Goal: Information Seeking & Learning: Learn about a topic

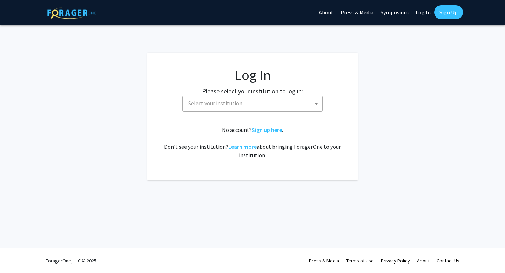
select select
click at [261, 110] on span "Select your institution" at bounding box center [254, 103] width 137 height 14
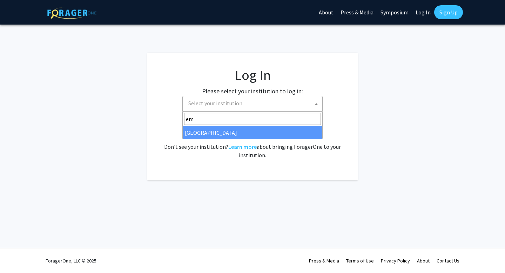
type input "emo"
select select "12"
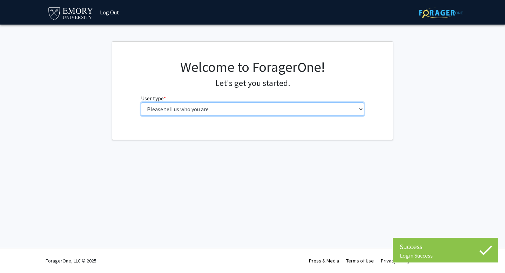
click at [235, 109] on select "Please tell us who you are Undergraduate Student Master's Student Doctoral Cand…" at bounding box center [252, 108] width 223 height 13
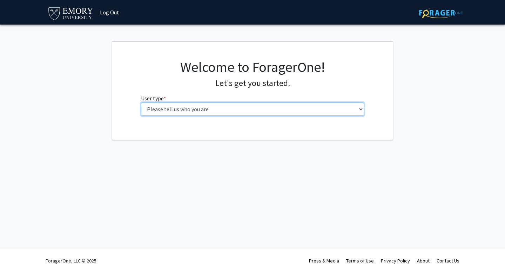
click at [253, 112] on select "Please tell us who you are Undergraduate Student Master's Student Doctoral Cand…" at bounding box center [252, 108] width 223 height 13
click at [141, 102] on select "Please tell us who you are Undergraduate Student Master's Student Doctoral Cand…" at bounding box center [252, 108] width 223 height 13
click at [250, 107] on select "Please tell us who you are Undergraduate Student Master's Student Doctoral Cand…" at bounding box center [252, 108] width 223 height 13
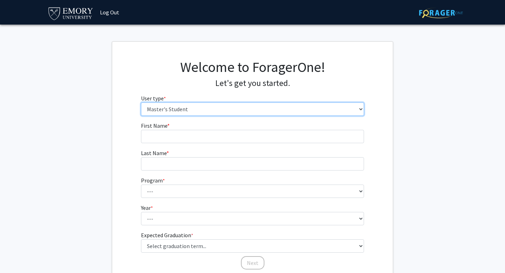
click at [141, 102] on select "Please tell us who you are Undergraduate Student Master's Student Doctoral Cand…" at bounding box center [252, 108] width 223 height 13
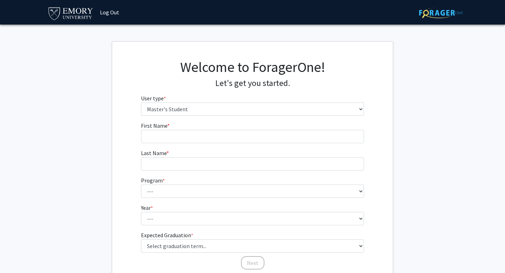
click at [245, 101] on fg-select "User type * required Please tell us who you are Undergraduate Student Master's …" at bounding box center [252, 105] width 223 height 22
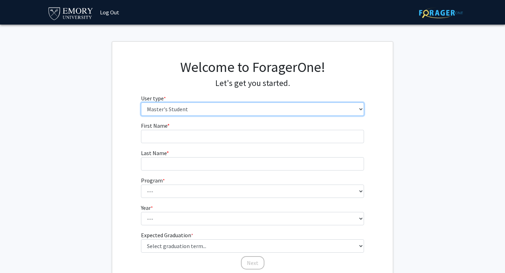
click at [244, 104] on select "Please tell us who you are Undergraduate Student Master's Student Doctoral Cand…" at bounding box center [252, 108] width 223 height 13
select select "1: undergrad"
click at [141, 102] on select "Please tell us who you are Undergraduate Student Master's Student Doctoral Cand…" at bounding box center [252, 108] width 223 height 13
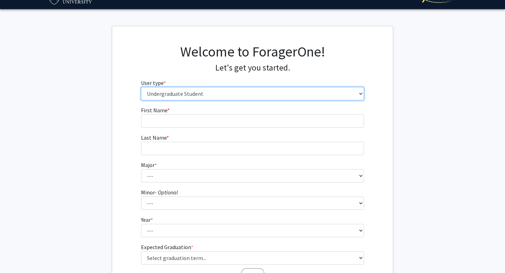
scroll to position [22, 0]
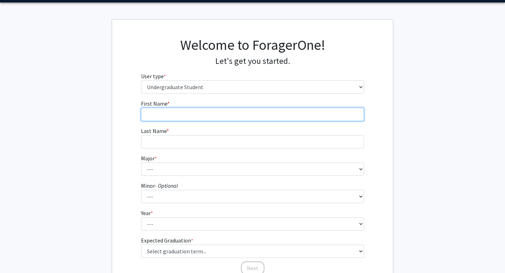
click at [239, 116] on input "First Name * required" at bounding box center [252, 114] width 223 height 13
type input "[PERSON_NAME]"
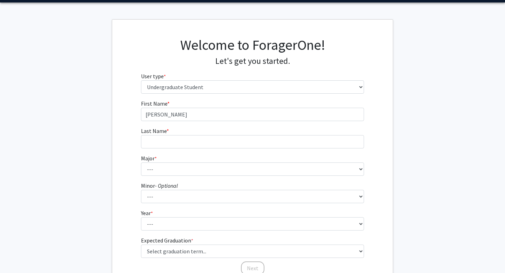
click at [186, 133] on fg-input "Last Name * required" at bounding box center [252, 138] width 223 height 22
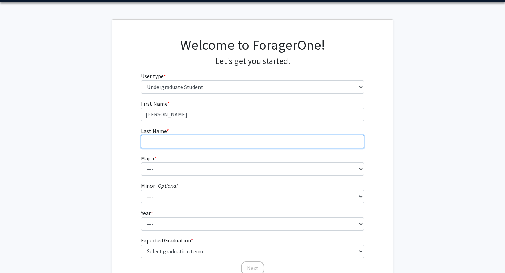
click at [186, 137] on input "Last Name * required" at bounding box center [252, 141] width 223 height 13
type input "[PERSON_NAME]"
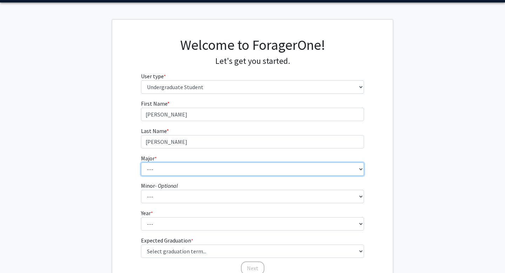
click at [175, 167] on select "--- Accounting African American Studies African Studies American Studies Analyt…" at bounding box center [252, 168] width 223 height 13
select select "56: 1016"
click at [141, 162] on select "--- Accounting African American Studies African Studies American Studies Analyt…" at bounding box center [252, 168] width 223 height 13
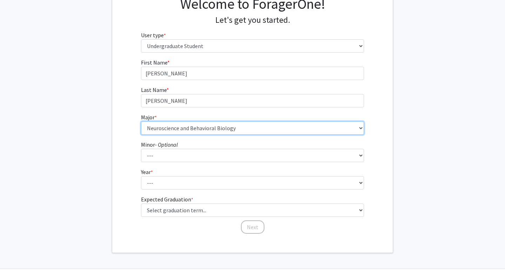
scroll to position [84, 0]
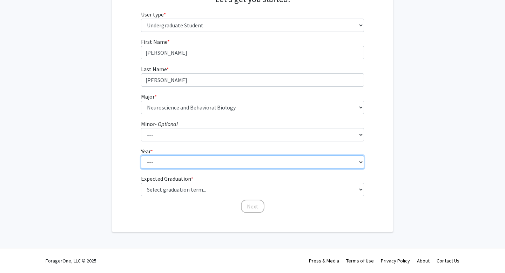
click at [203, 158] on select "--- First-year Sophomore Junior Senior Postbaccalaureate Certificate" at bounding box center [252, 161] width 223 height 13
select select "1: first-year"
click at [141, 155] on select "--- First-year Sophomore Junior Senior Postbaccalaureate Certificate" at bounding box center [252, 161] width 223 height 13
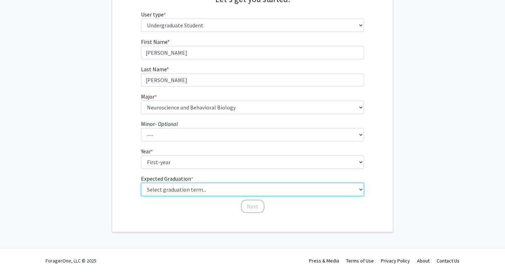
click at [201, 193] on select "Select graduation term... Spring 2025 Summer 2025 Fall 2025 Winter 2025 Spring …" at bounding box center [252, 189] width 223 height 13
select select "17: spring_2029"
click at [141, 183] on select "Select graduation term... Spring 2025 Summer 2025 Fall 2025 Winter 2025 Spring …" at bounding box center [252, 189] width 223 height 13
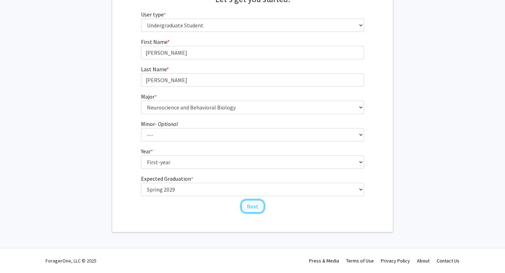
click at [251, 209] on button "Next" at bounding box center [253, 206] width 24 height 13
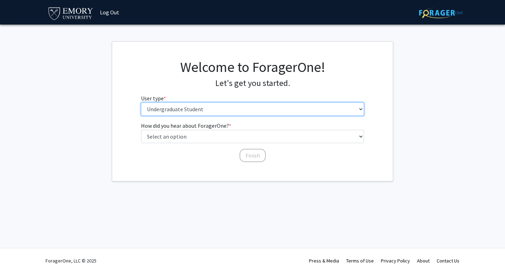
click at [234, 115] on select "Please tell us who you are Undergraduate Student Master's Student Doctoral Cand…" at bounding box center [252, 108] width 223 height 13
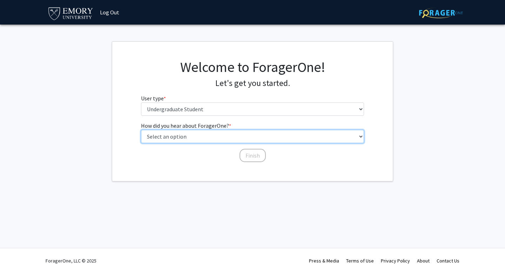
click at [191, 135] on select "Select an option Peer/student recommendation Faculty/staff recommendation Unive…" at bounding box center [252, 136] width 223 height 13
select select "2: faculty_recommendation"
click at [141, 130] on select "Select an option Peer/student recommendation Faculty/staff recommendation Unive…" at bounding box center [252, 136] width 223 height 13
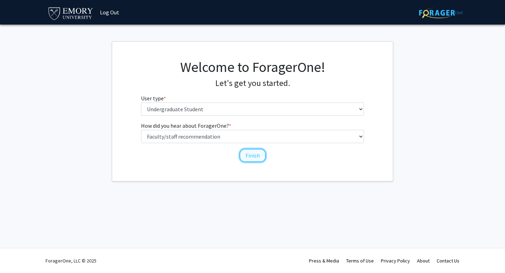
click at [257, 160] on button "Finish" at bounding box center [253, 155] width 26 height 13
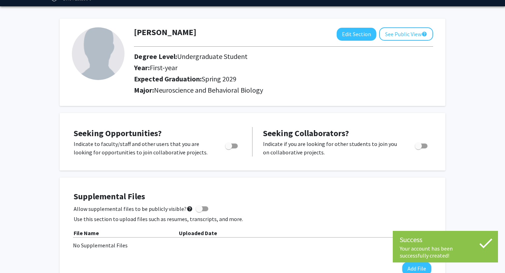
scroll to position [22, 0]
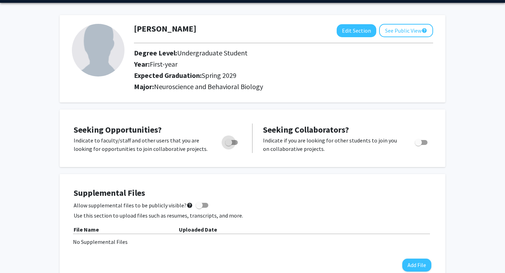
click at [232, 144] on span "Toggle" at bounding box center [228, 142] width 7 height 7
click at [229, 145] on input "Are you actively seeking opportunities?" at bounding box center [228, 145] width 0 height 0
checkbox input "true"
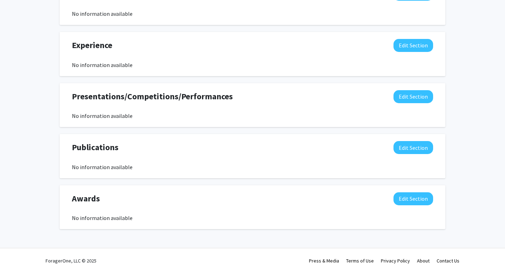
scroll to position [0, 0]
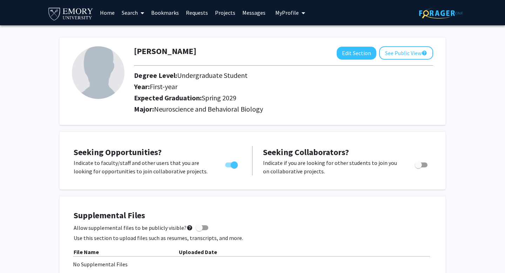
click at [111, 9] on link "Home" at bounding box center [107, 12] width 22 height 25
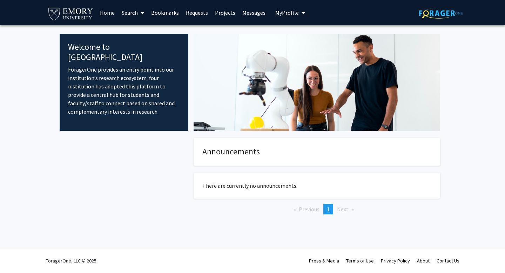
click at [134, 13] on link "Search" at bounding box center [132, 12] width 29 height 25
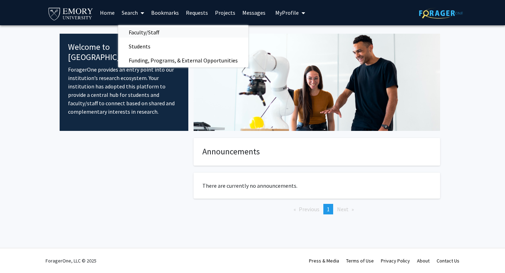
click at [141, 31] on span "Faculty/Staff" at bounding box center [144, 32] width 52 height 14
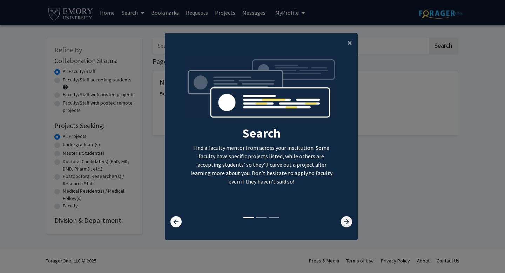
click at [346, 221] on icon at bounding box center [346, 221] width 11 height 11
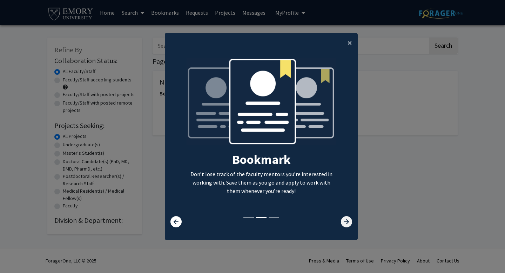
click at [346, 221] on icon at bounding box center [346, 221] width 11 height 11
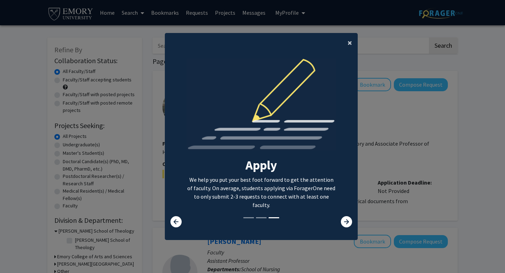
click at [352, 39] on span "×" at bounding box center [350, 42] width 5 height 11
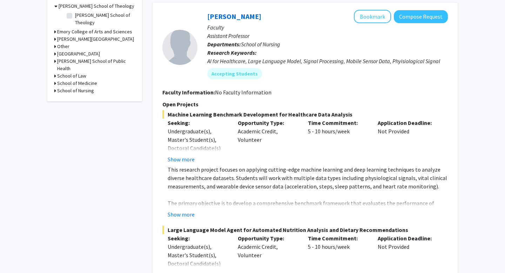
scroll to position [232, 0]
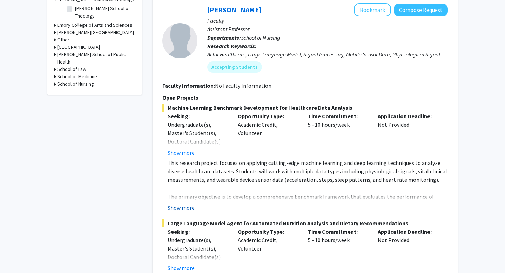
click at [175, 208] on button "Show more" at bounding box center [181, 207] width 27 height 8
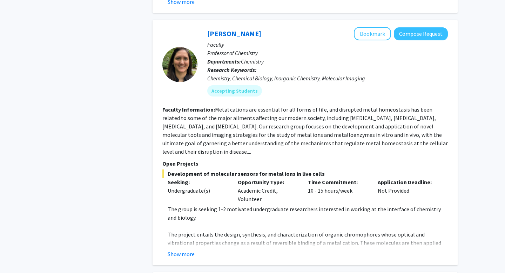
scroll to position [750, 0]
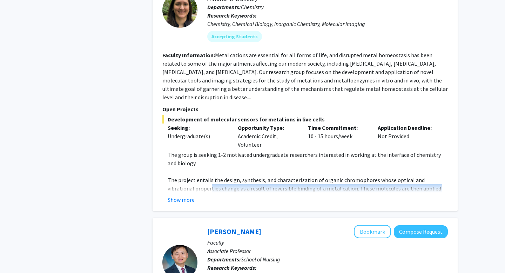
click at [184, 176] on fg-read-more "The group is seeking 1-2 motivated undergraduate researchers interested in work…" at bounding box center [305, 177] width 286 height 53
click at [183, 195] on button "Show more" at bounding box center [181, 199] width 27 height 8
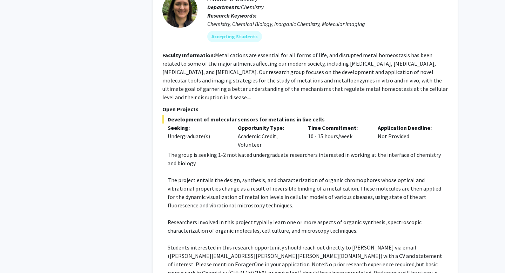
click at [211, 151] on p "The group is seeking 1-2 motivated undergraduate researchers interested in work…" at bounding box center [308, 159] width 280 height 17
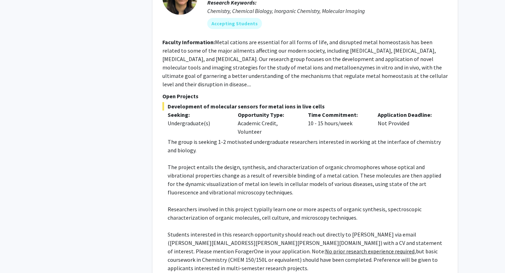
scroll to position [765, 0]
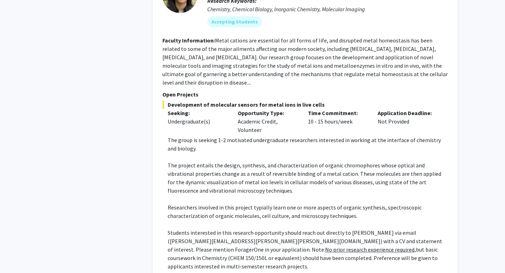
click at [236, 153] on p at bounding box center [308, 157] width 280 height 8
click at [226, 161] on p "The project entails the design, synthesis, and characterization of organic chro…" at bounding box center [308, 178] width 280 height 34
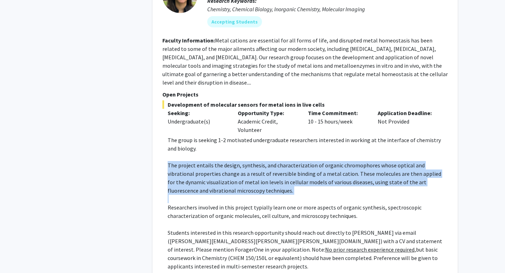
click at [226, 161] on p "The project entails the design, synthesis, and characterization of organic chro…" at bounding box center [308, 178] width 280 height 34
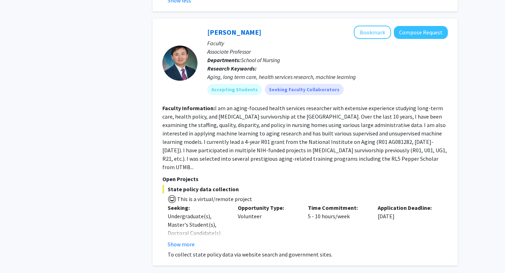
scroll to position [1043, 0]
click at [252, 77] on fg-search-faculty "[PERSON_NAME] Bookmark Compose Request Faculty Associate Professor Departments:…" at bounding box center [305, 141] width 286 height 233
click at [252, 104] on fg-read-more "I am an aging-focused health services researcher with extensive experience stud…" at bounding box center [304, 137] width 285 height 66
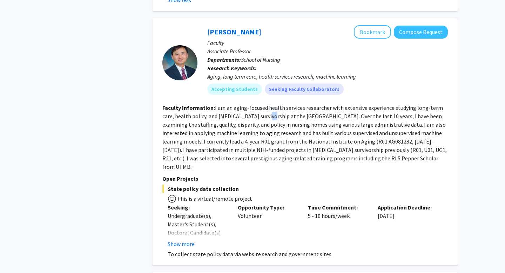
click at [252, 104] on fg-read-more "I am an aging-focused health services researcher with extensive experience stud…" at bounding box center [304, 137] width 285 height 66
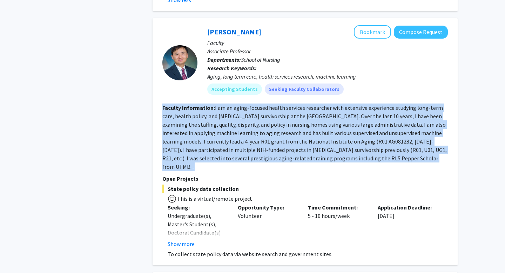
click at [252, 104] on fg-read-more "I am an aging-focused health services researcher with extensive experience stud…" at bounding box center [304, 137] width 285 height 66
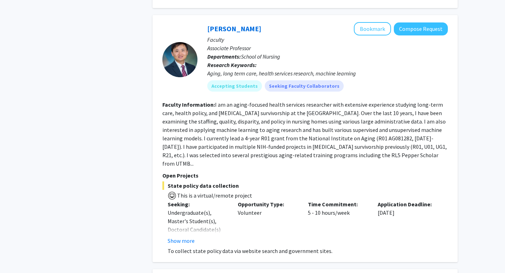
scroll to position [1047, 0]
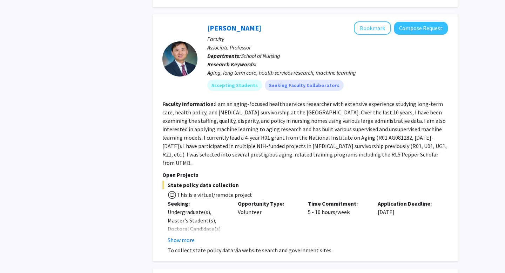
click at [252, 100] on section "Faculty Information: I am an aging-focused health services researcher with exte…" at bounding box center [305, 133] width 286 height 67
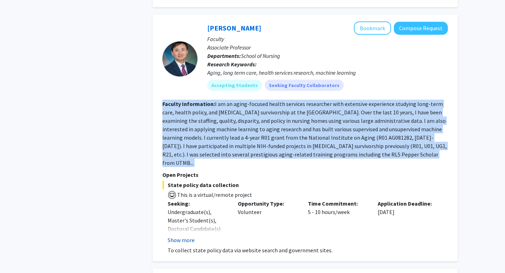
click at [186, 236] on button "Show more" at bounding box center [181, 240] width 27 height 8
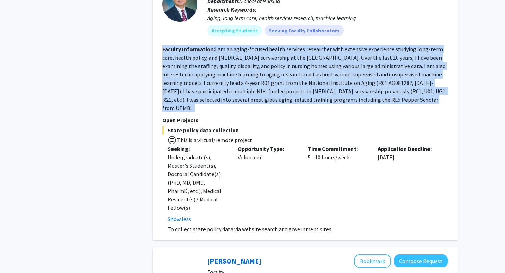
scroll to position [1107, 0]
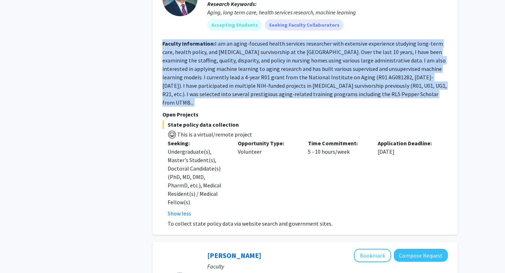
click at [227, 155] on div "Undergraduate(s), Master's Student(s), Doctoral Candidate(s) (PhD, MD, DMD, Pha…" at bounding box center [198, 176] width 60 height 59
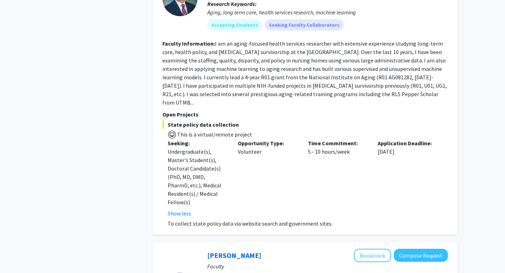
click at [227, 155] on div "Undergraduate(s), Master's Student(s), Doctoral Candidate(s) (PhD, MD, DMD, Pha…" at bounding box center [198, 176] width 60 height 59
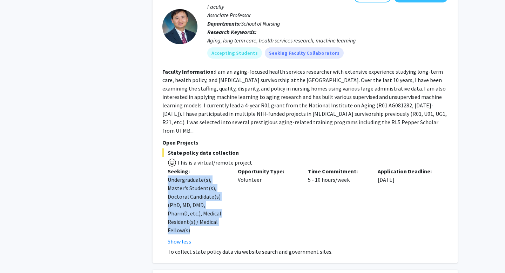
scroll to position [1070, 0]
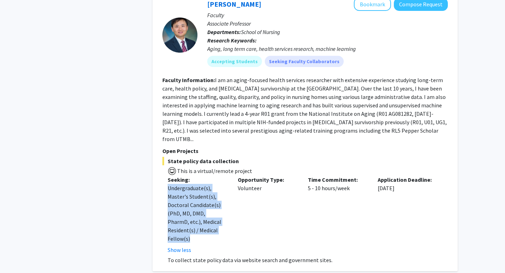
click at [248, 94] on fg-read-more "I am an aging-focused health services researcher with extensive experience stud…" at bounding box center [304, 109] width 285 height 66
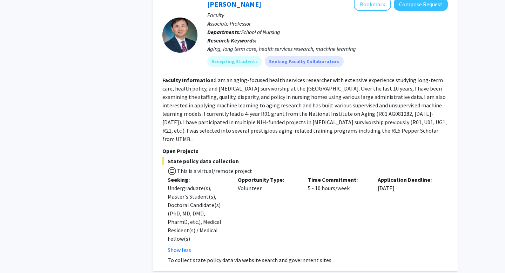
click at [248, 94] on fg-read-more "I am an aging-focused health services researcher with extensive experience stud…" at bounding box center [304, 109] width 285 height 66
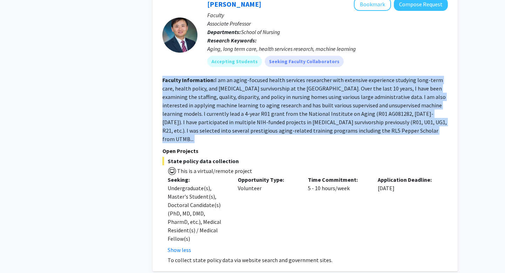
click at [236, 88] on fg-read-more "I am an aging-focused health services researcher with extensive experience stud…" at bounding box center [304, 109] width 285 height 66
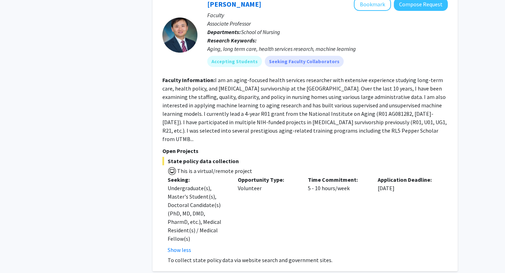
click at [236, 88] on fg-read-more "I am an aging-focused health services researcher with extensive experience stud…" at bounding box center [304, 109] width 285 height 66
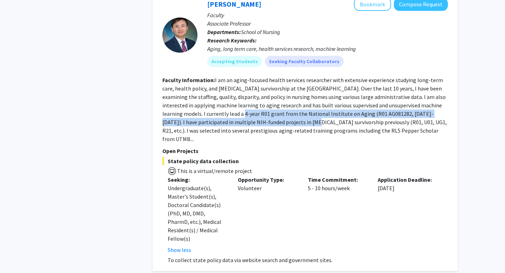
drag, startPoint x: 224, startPoint y: 86, endPoint x: 278, endPoint y: 97, distance: 54.8
click at [273, 94] on fg-read-more "I am an aging-focused health services researcher with extensive experience stud…" at bounding box center [304, 109] width 285 height 66
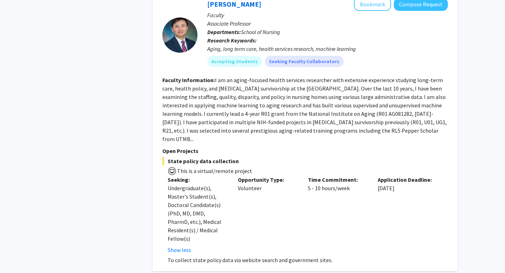
click at [278, 97] on fg-read-more "I am an aging-focused health services researcher with extensive experience stud…" at bounding box center [304, 109] width 285 height 66
click at [330, 102] on fg-read-more "I am an aging-focused health services researcher with extensive experience stud…" at bounding box center [304, 109] width 285 height 66
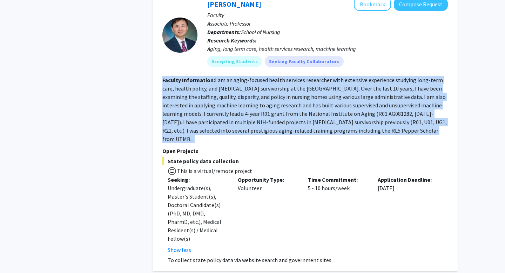
click at [330, 102] on fg-read-more "I am an aging-focused health services researcher with extensive experience stud…" at bounding box center [304, 109] width 285 height 66
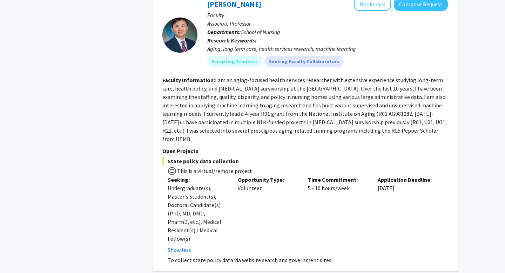
scroll to position [1076, 0]
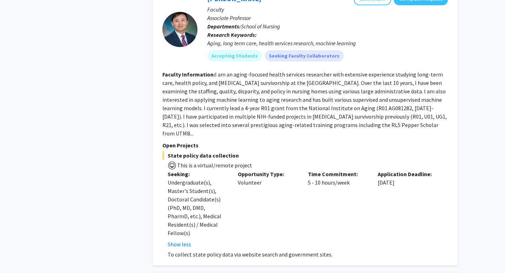
click at [405, 99] on section "Faculty Information: I am an aging-focused health services researcher with exte…" at bounding box center [305, 103] width 286 height 67
click at [399, 100] on fg-read-more "I am an aging-focused health services researcher with extensive experience stud…" at bounding box center [304, 104] width 285 height 66
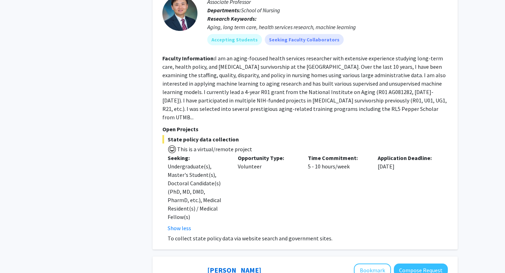
click at [330, 79] on section "Faculty Information: I am an aging-focused health services researcher with exte…" at bounding box center [305, 87] width 286 height 67
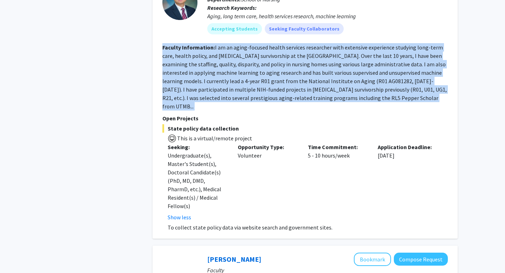
click at [330, 79] on fg-search-faculty "[PERSON_NAME] Bookmark Compose Request Faculty Associate Professor Departments:…" at bounding box center [305, 98] width 286 height 267
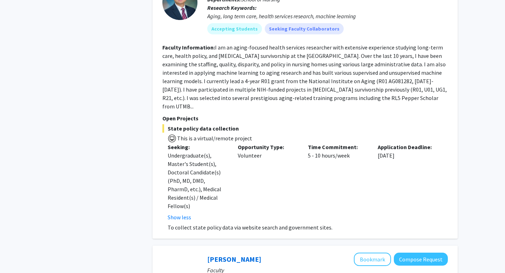
click at [330, 79] on fg-search-faculty "[PERSON_NAME] Bookmark Compose Request Faculty Associate Professor Departments:…" at bounding box center [305, 98] width 286 height 267
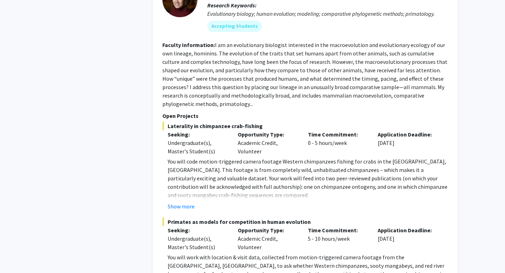
scroll to position [1655, 0]
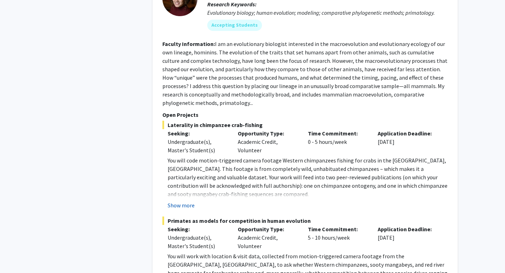
click at [188, 201] on button "Show more" at bounding box center [181, 205] width 27 height 8
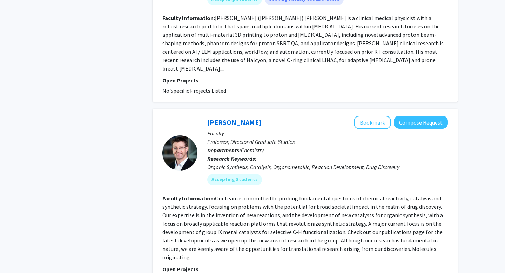
scroll to position [2419, 0]
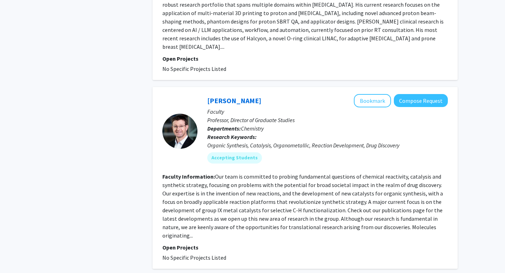
click at [209, 173] on fg-read-more "Our team is committed to probing fundamental questions of chemical reactivity, …" at bounding box center [302, 206] width 281 height 66
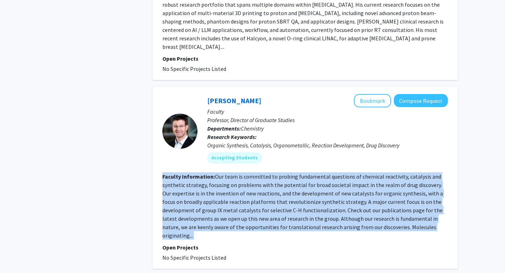
click at [209, 173] on fg-read-more "Our team is committed to probing fundamental questions of chemical reactivity, …" at bounding box center [302, 206] width 281 height 66
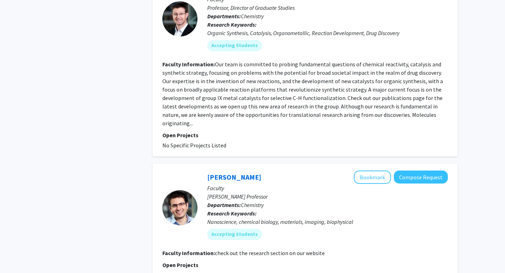
scroll to position [2555, 0]
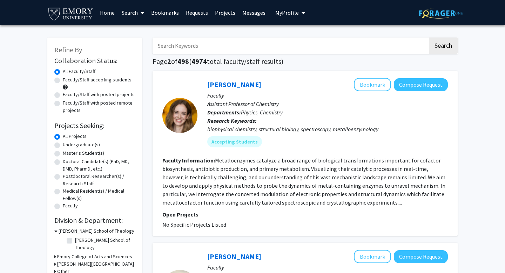
click at [84, 80] on label "Faculty/Staff accepting students" at bounding box center [97, 79] width 69 height 7
click at [67, 80] on input "Faculty/Staff accepting students" at bounding box center [65, 78] width 5 height 5
radio input "true"
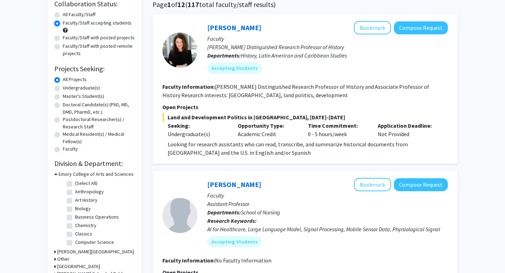
scroll to position [76, 0]
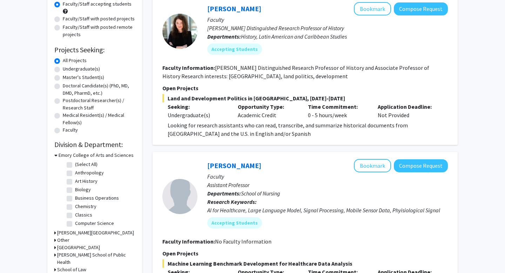
click at [80, 70] on label "Undergraduate(s)" at bounding box center [81, 68] width 37 height 7
click at [67, 70] on input "Undergraduate(s)" at bounding box center [65, 67] width 5 height 5
radio input "true"
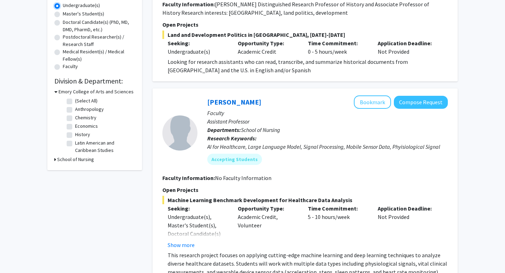
scroll to position [142, 0]
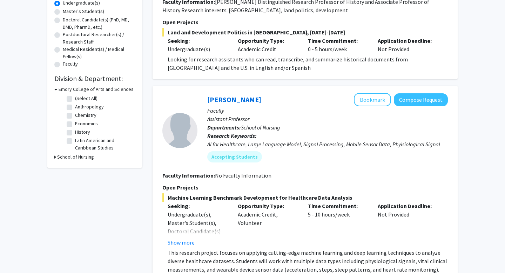
click at [66, 159] on h3 "School of Nursing" at bounding box center [75, 156] width 37 height 7
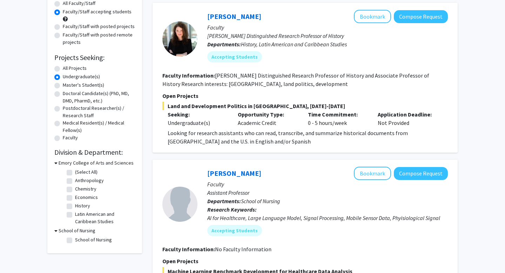
scroll to position [0, 0]
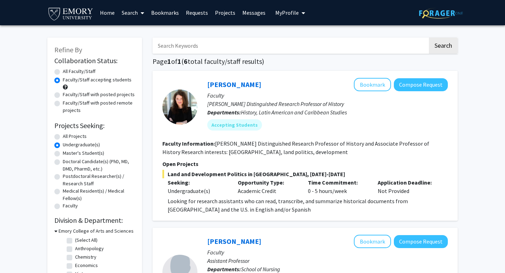
click at [140, 14] on span at bounding box center [141, 13] width 6 height 25
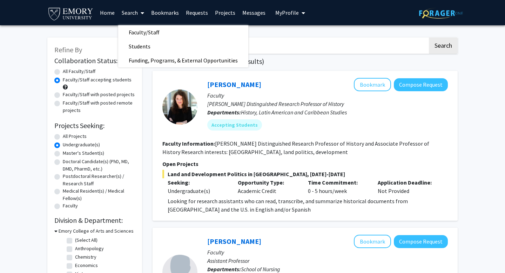
click at [140, 14] on span at bounding box center [141, 13] width 6 height 25
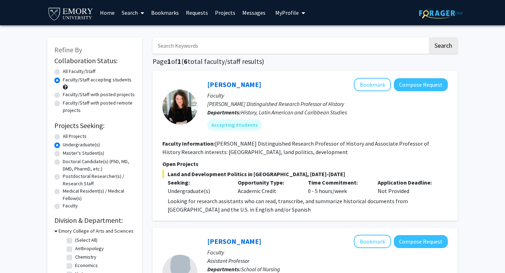
click at [140, 14] on span at bounding box center [141, 13] width 6 height 25
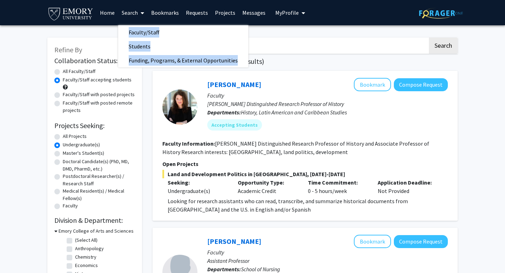
click at [140, 14] on span at bounding box center [141, 13] width 6 height 25
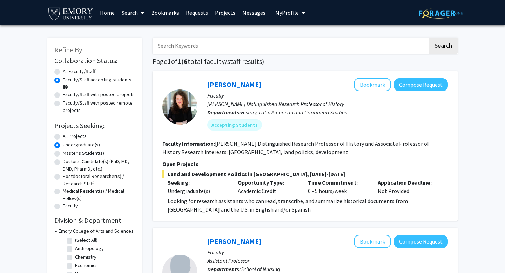
click at [135, 11] on link "Search" at bounding box center [132, 12] width 29 height 25
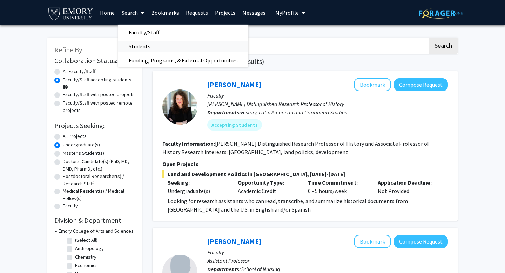
click at [143, 46] on span "Students" at bounding box center [139, 46] width 43 height 14
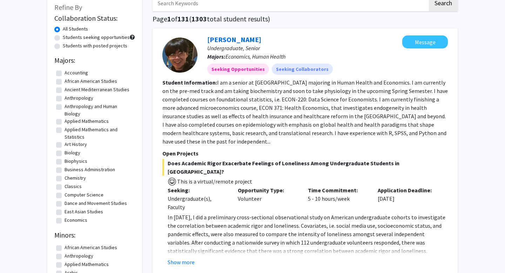
scroll to position [43, 0]
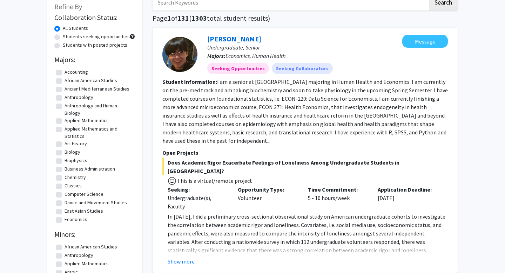
click at [214, 105] on fg-read-more "I am a senior at [GEOGRAPHIC_DATA] majoring in Human Health and Economics. I am…" at bounding box center [305, 111] width 286 height 66
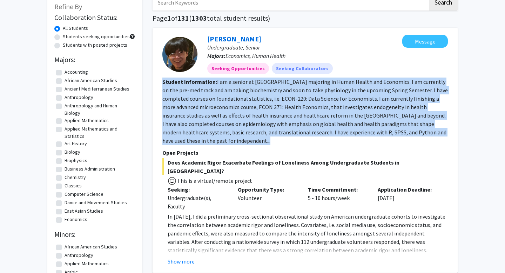
click at [214, 105] on fg-read-more "I am a senior at [GEOGRAPHIC_DATA] majoring in Human Health and Economics. I am…" at bounding box center [305, 111] width 286 height 66
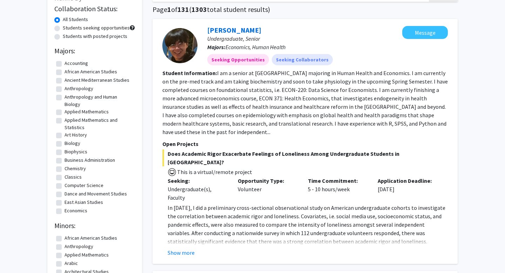
scroll to position [52, 0]
click at [214, 105] on fg-read-more "I am a senior at [GEOGRAPHIC_DATA] majoring in Human Health and Economics. I am…" at bounding box center [305, 102] width 286 height 66
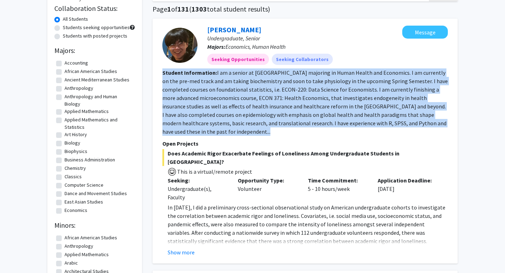
click at [214, 105] on fg-read-more "I am a senior at [GEOGRAPHIC_DATA] majoring in Human Health and Economics. I am…" at bounding box center [305, 102] width 286 height 66
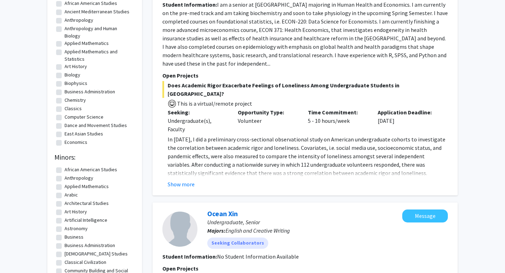
scroll to position [154, 0]
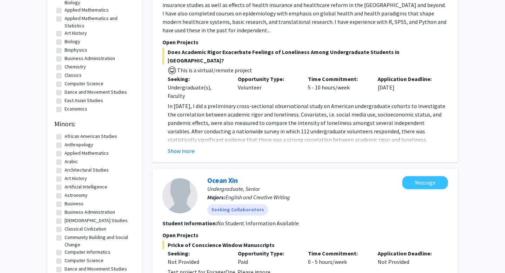
click at [185, 137] on fg-read-more "In [DATE], I did a preliminary cross-sectional observational study on American …" at bounding box center [305, 128] width 286 height 53
click at [185, 147] on button "Show more" at bounding box center [181, 151] width 27 height 8
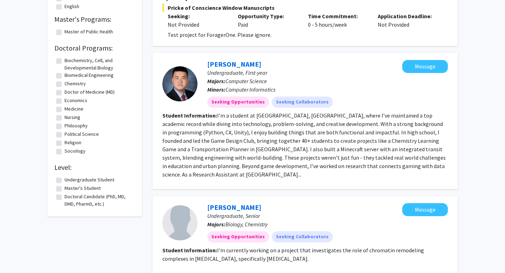
scroll to position [434, 0]
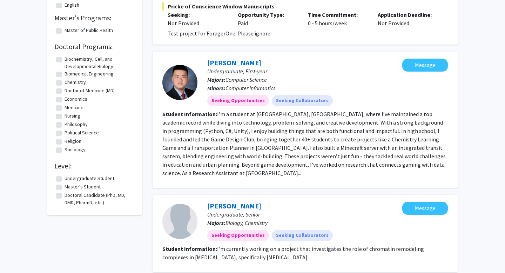
click at [227, 111] on fg-read-more "I’m a student at [GEOGRAPHIC_DATA], [GEOGRAPHIC_DATA], where I’ve maintained a …" at bounding box center [303, 144] width 283 height 66
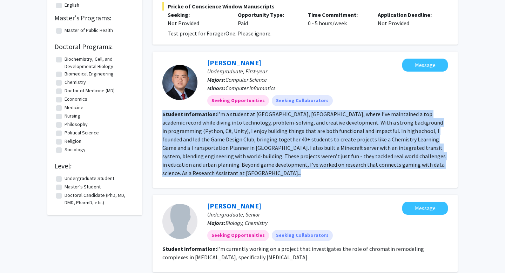
click at [227, 111] on fg-read-more "I’m a student at [GEOGRAPHIC_DATA], [GEOGRAPHIC_DATA], where I’ve maintained a …" at bounding box center [303, 144] width 283 height 66
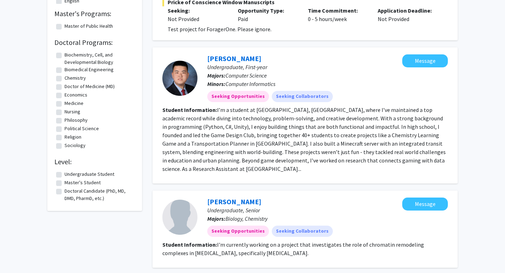
scroll to position [441, 0]
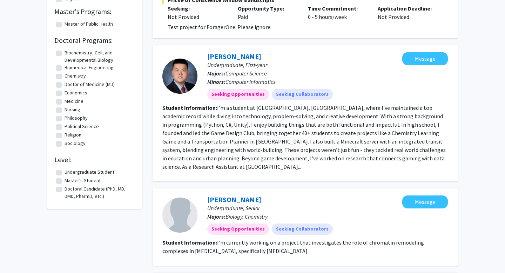
click at [306, 104] on fg-read-more "I’m a student at [GEOGRAPHIC_DATA], [GEOGRAPHIC_DATA], where I’ve maintained a …" at bounding box center [303, 137] width 283 height 66
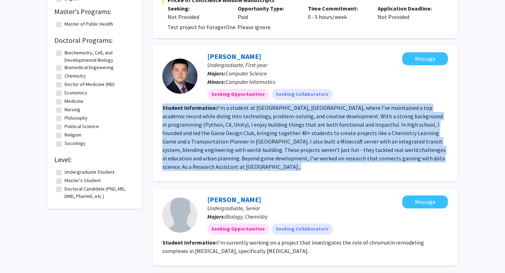
click at [306, 104] on fg-read-more "I’m a student at [GEOGRAPHIC_DATA], [GEOGRAPHIC_DATA], where I’ve maintained a …" at bounding box center [303, 137] width 283 height 66
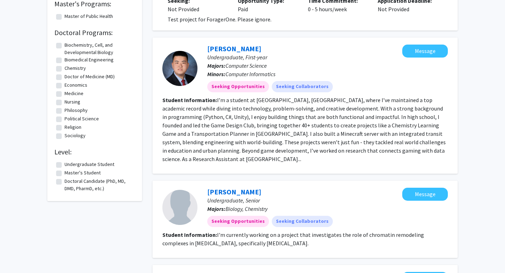
scroll to position [450, 0]
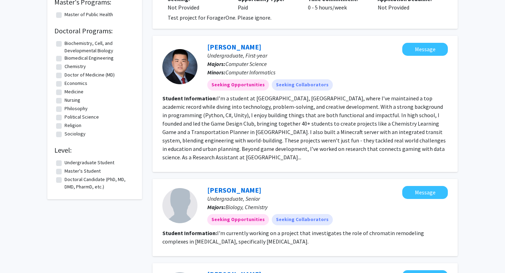
click at [306, 95] on fg-read-more "I’m a student at [GEOGRAPHIC_DATA], [GEOGRAPHIC_DATA], where I’ve maintained a …" at bounding box center [303, 128] width 283 height 66
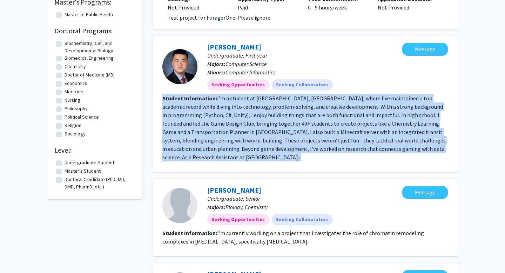
click at [306, 95] on fg-read-more "I’m a student at [GEOGRAPHIC_DATA], [GEOGRAPHIC_DATA], where I’ve maintained a …" at bounding box center [303, 128] width 283 height 66
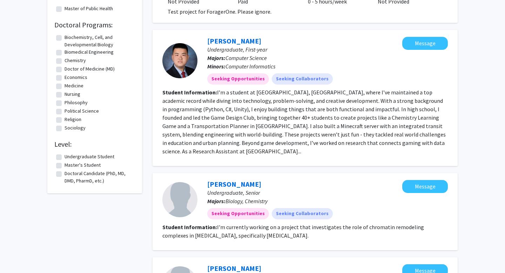
scroll to position [459, 0]
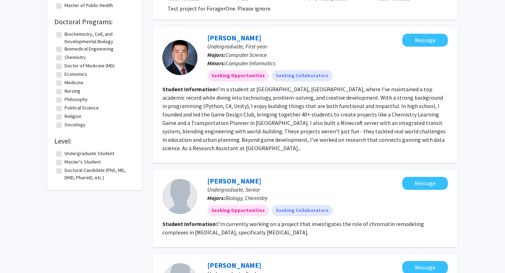
click at [306, 88] on fg-read-more "I’m a student at [GEOGRAPHIC_DATA], [GEOGRAPHIC_DATA], where I’ve maintained a …" at bounding box center [303, 119] width 283 height 66
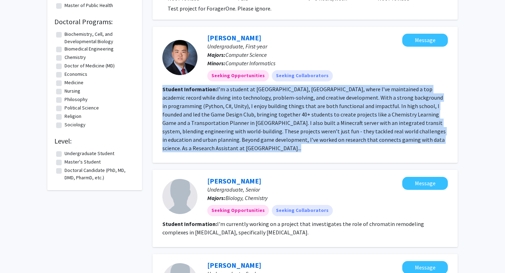
click at [306, 88] on fg-read-more "I’m a student at [GEOGRAPHIC_DATA], [GEOGRAPHIC_DATA], where I’ve maintained a …" at bounding box center [303, 119] width 283 height 66
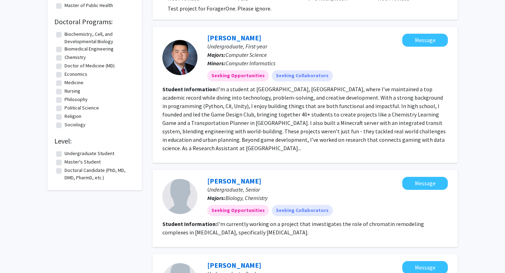
click at [289, 88] on fg-read-more "I’m a student at [GEOGRAPHIC_DATA], [GEOGRAPHIC_DATA], where I’ve maintained a …" at bounding box center [303, 119] width 283 height 66
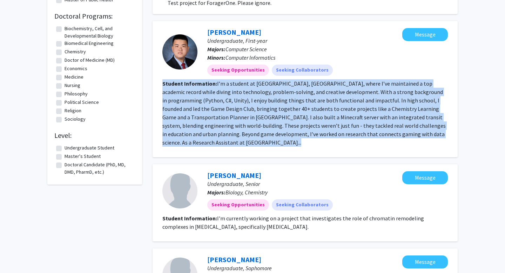
scroll to position [465, 0]
click at [289, 88] on fg-read-more "I’m a student at [GEOGRAPHIC_DATA], [GEOGRAPHIC_DATA], where I’ve maintained a …" at bounding box center [303, 113] width 283 height 66
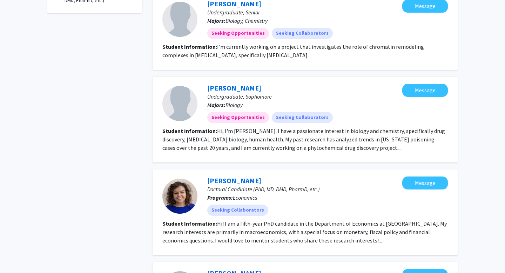
scroll to position [664, 0]
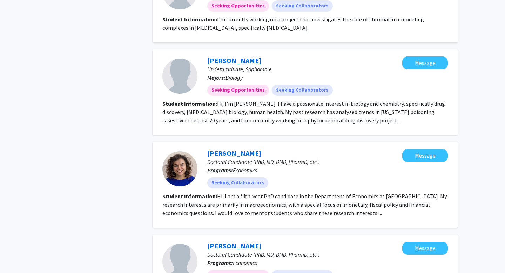
click at [261, 73] on p "Majors: Biology" at bounding box center [304, 77] width 195 height 8
click at [258, 56] on div "[PERSON_NAME] Undergraduate, Sophomore Majors: Biology Seeking Opportunities Se…" at bounding box center [300, 75] width 205 height 39
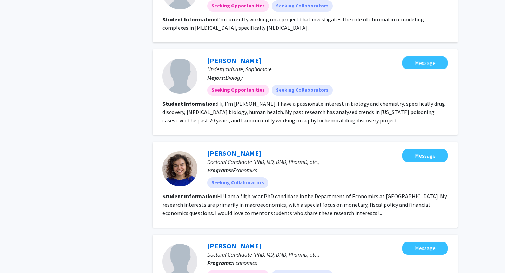
click at [258, 56] on div "[PERSON_NAME] Undergraduate, Sophomore Majors: Biology Seeking Opportunities Se…" at bounding box center [300, 75] width 205 height 39
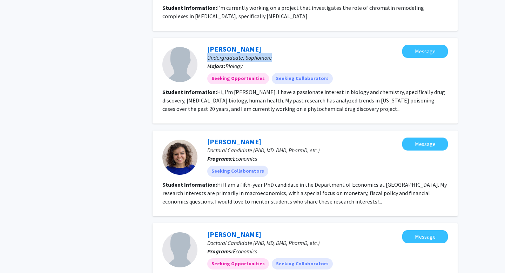
scroll to position [676, 0]
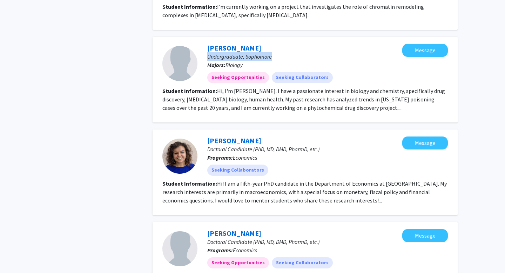
click at [258, 87] on fg-read-more "Hi, I'm [PERSON_NAME]. I have a passionate interest in biology and chemistry, s…" at bounding box center [303, 99] width 283 height 24
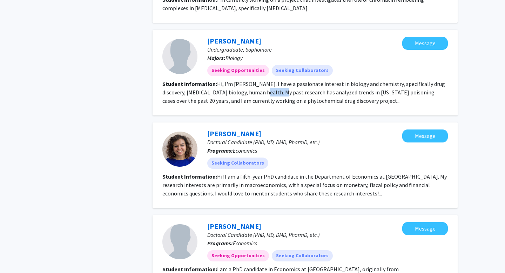
click at [258, 80] on fg-read-more "Hi, I'm [PERSON_NAME]. I have a passionate interest in biology and chemistry, s…" at bounding box center [303, 92] width 283 height 24
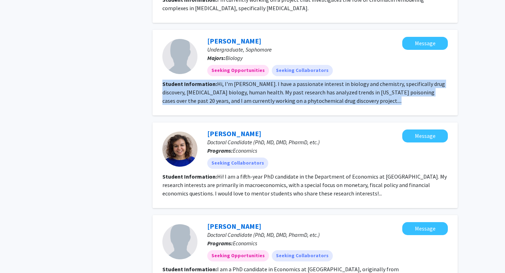
click at [258, 80] on fg-read-more "Hi, I'm [PERSON_NAME]. I have a passionate interest in biology and chemistry, s…" at bounding box center [303, 92] width 283 height 24
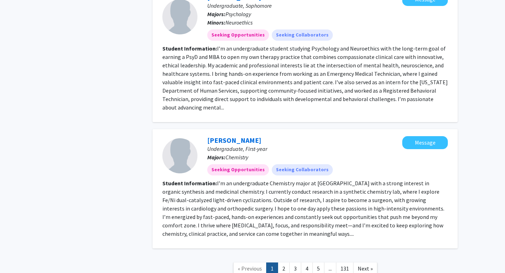
scroll to position [1184, 0]
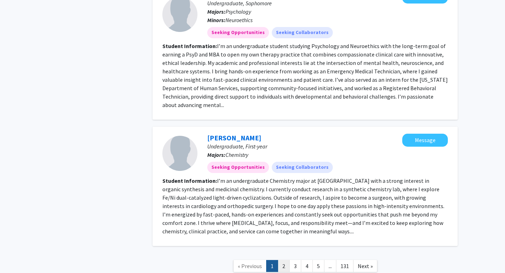
click at [283, 260] on link "2" at bounding box center [284, 266] width 12 height 12
